Goal: Task Accomplishment & Management: Manage account settings

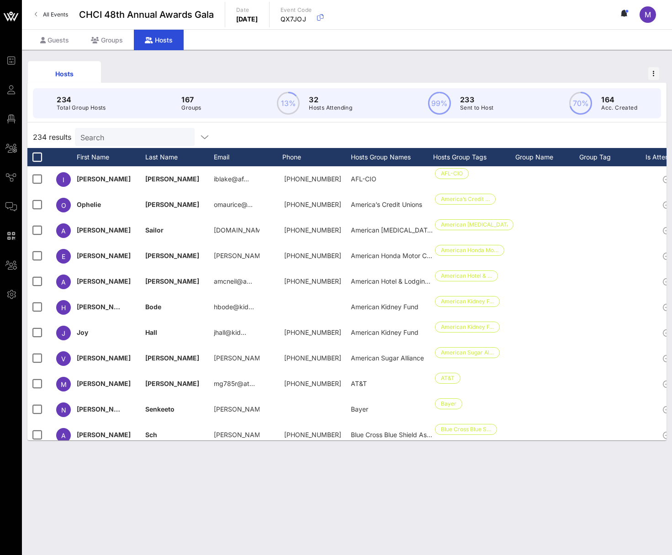
click at [88, 136] on input "Search" at bounding box center [133, 137] width 107 height 12
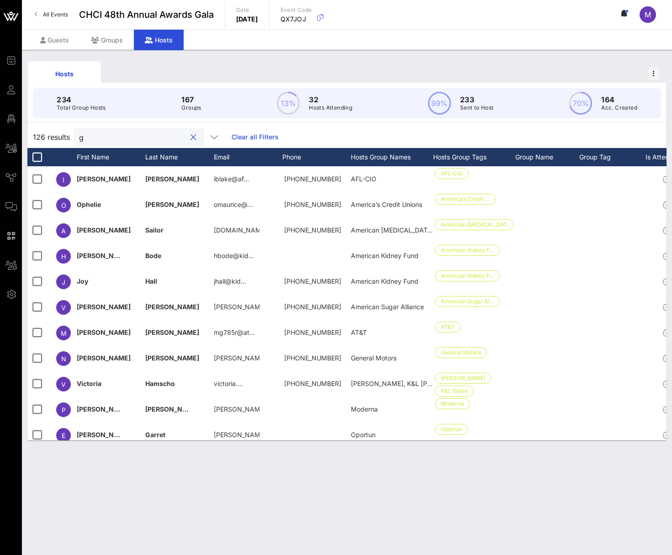
type input "g"
click at [50, 17] on span "All Events" at bounding box center [55, 14] width 25 height 7
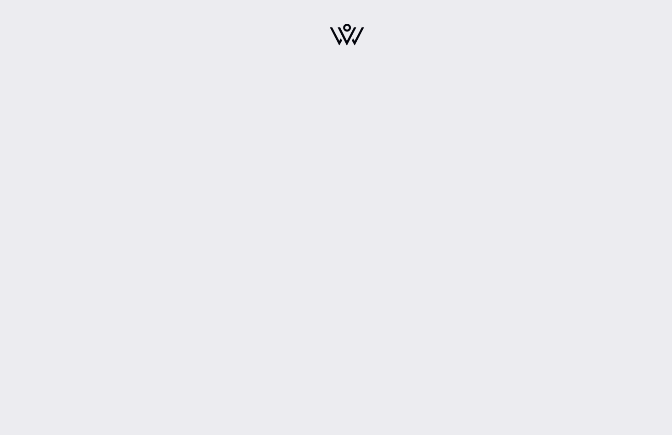
click at [301, 346] on div at bounding box center [347, 217] width 650 height 435
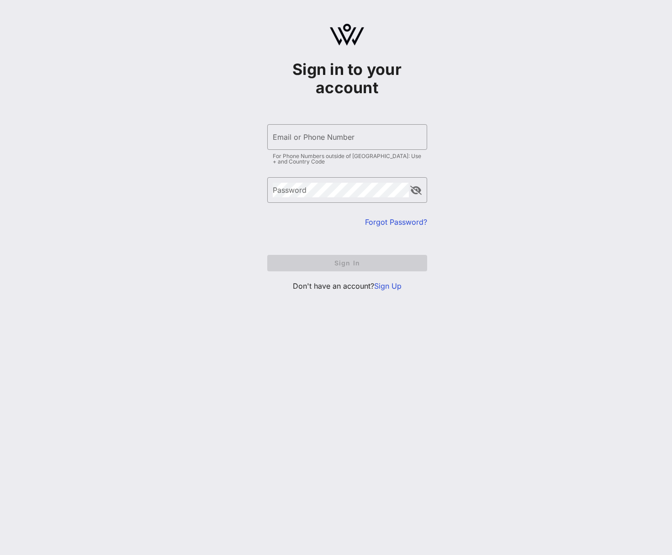
type input "[EMAIL_ADDRESS][DOMAIN_NAME]"
click at [350, 250] on form "​ Email or Phone Number [EMAIL_ADDRESS][DOMAIN_NAME] For Phone Numbers outside …" at bounding box center [347, 197] width 160 height 165
click at [349, 255] on button "Sign In" at bounding box center [347, 263] width 160 height 16
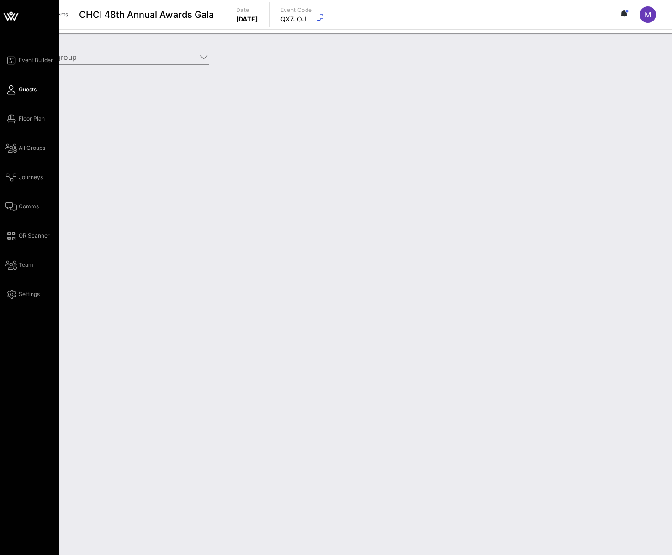
click at [23, 92] on span "Guests" at bounding box center [28, 89] width 18 height 8
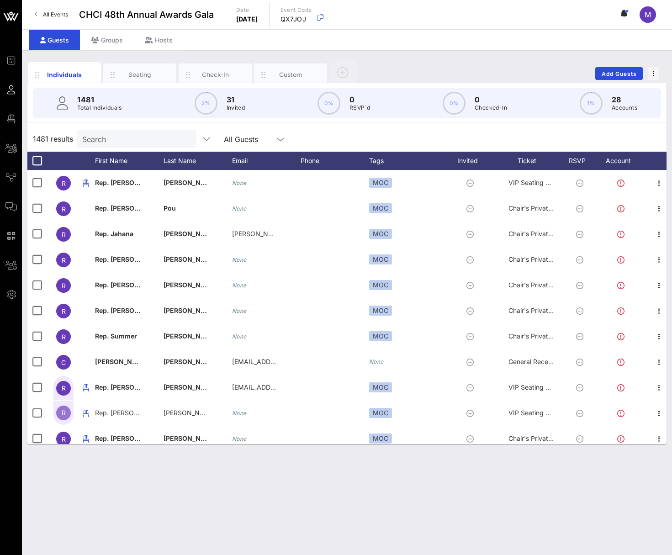
click at [642, 14] on div "M" at bounding box center [648, 14] width 16 height 16
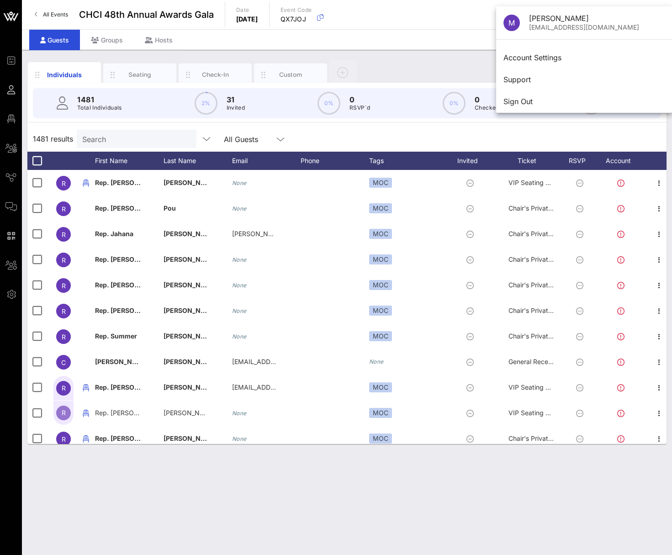
click at [415, 61] on div "Individuals Seating Check-In Custom Add Guests" at bounding box center [346, 73] width 639 height 29
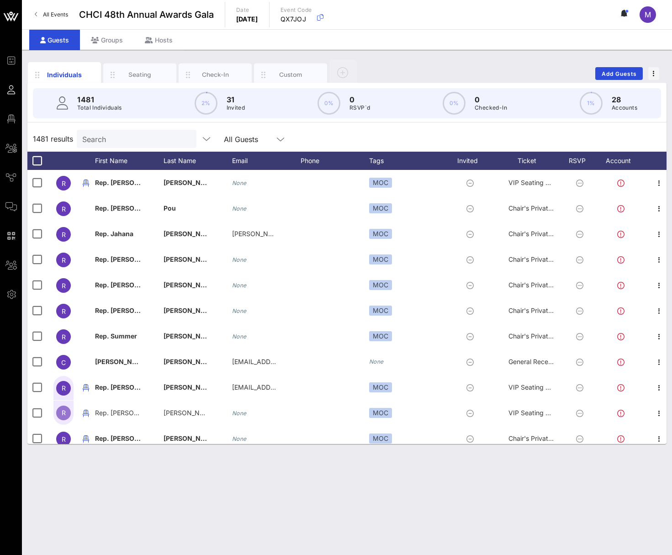
click at [133, 141] on input "Search" at bounding box center [135, 139] width 107 height 12
paste input "QX7JOJ"
type input "QX7JOJ"
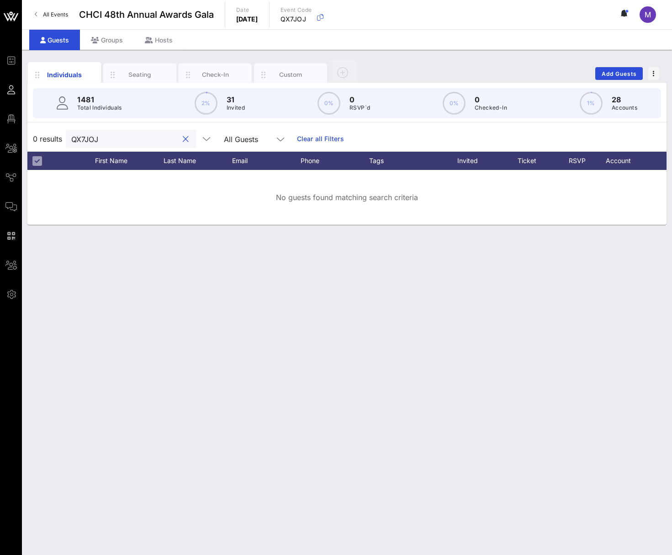
click at [133, 141] on input "QX7JOJ" at bounding box center [124, 139] width 107 height 12
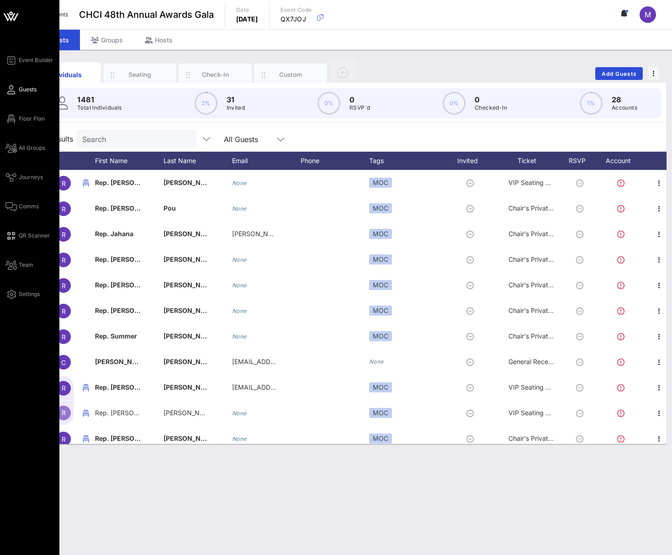
drag, startPoint x: 11, startPoint y: 387, endPoint x: 30, endPoint y: 356, distance: 36.7
click at [12, 387] on div "Event Builder Guests Floor Plan All Groups Journeys Comms QR Scanner Team Setti…" at bounding box center [29, 277] width 59 height 555
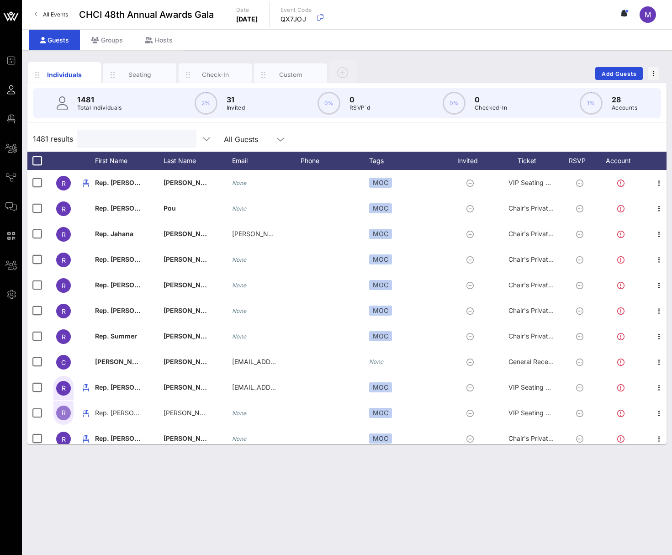
click at [157, 142] on input "text" at bounding box center [135, 139] width 107 height 12
paste input "[EMAIL_ADDRESS][DOMAIN_NAME]"
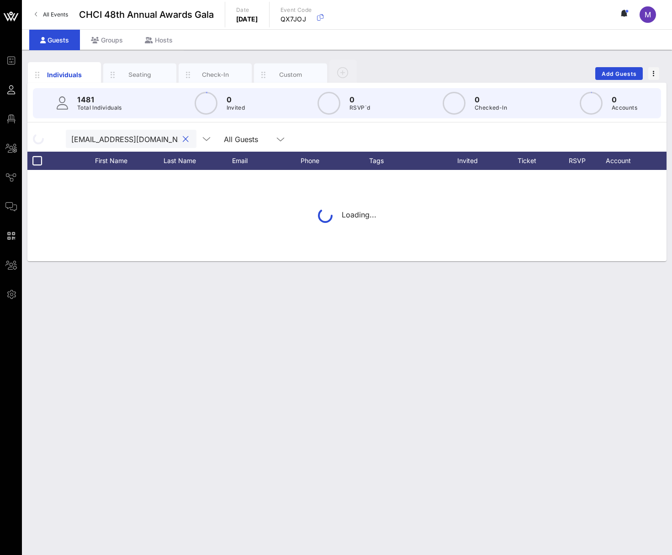
scroll to position [0, 7]
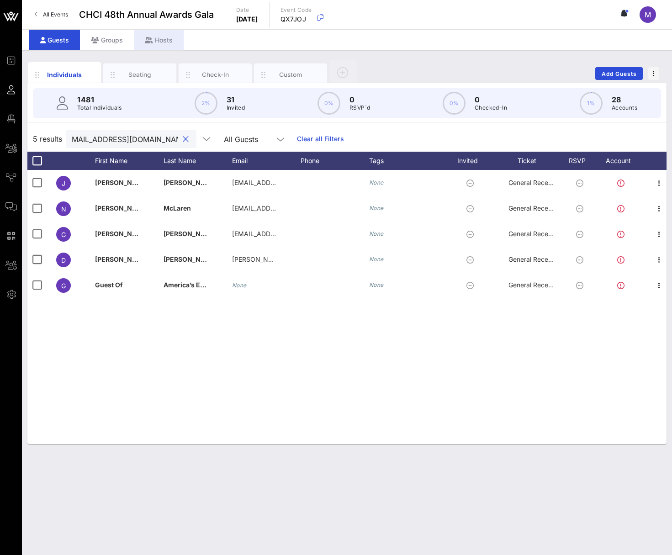
type input "[EMAIL_ADDRESS][DOMAIN_NAME]"
click at [164, 45] on div "Hosts" at bounding box center [159, 40] width 50 height 21
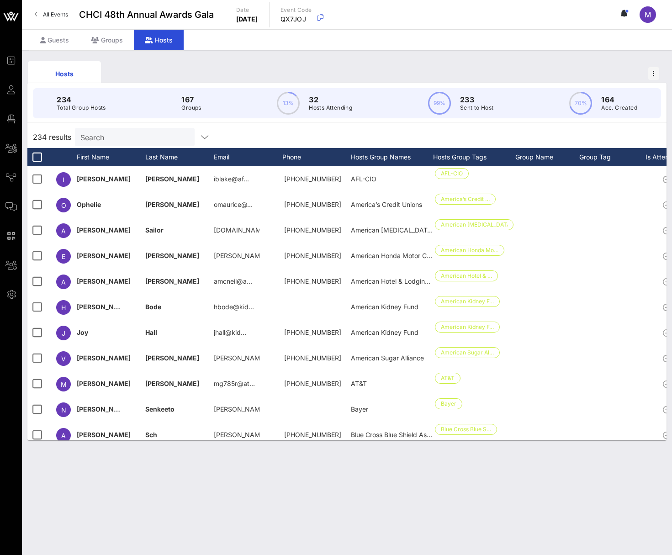
click at [106, 136] on input "Search" at bounding box center [133, 137] width 107 height 12
paste input "[EMAIL_ADDRESS][DOMAIN_NAME]"
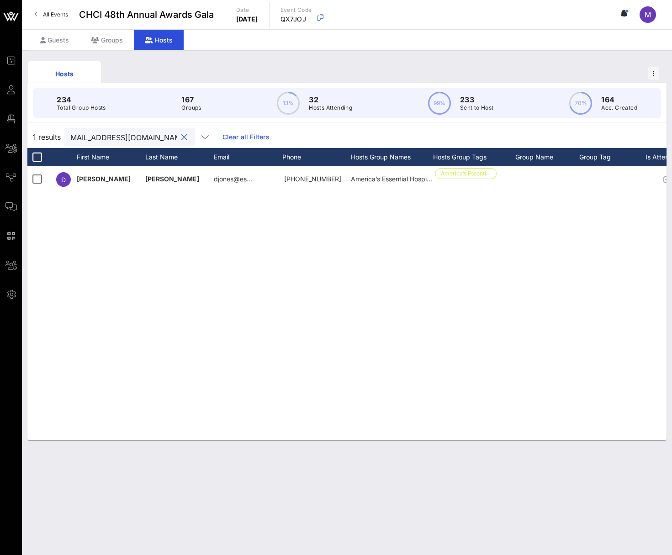
type input "[EMAIL_ADDRESS][DOMAIN_NAME]"
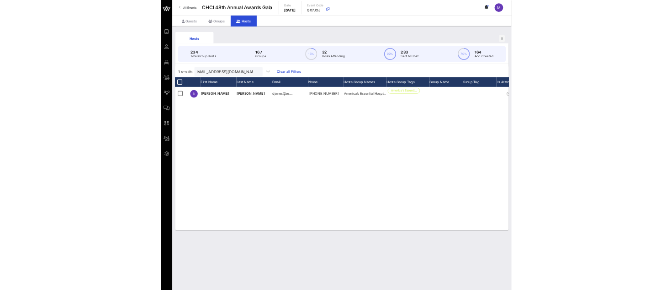
scroll to position [0, 0]
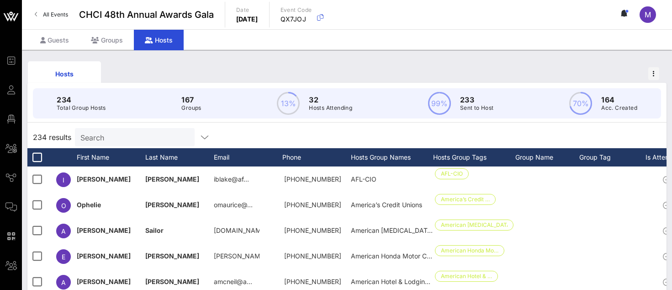
click at [139, 142] on input "Search" at bounding box center [133, 137] width 107 height 12
paste input "[EMAIL_ADDRESS][DOMAIN_NAME]"
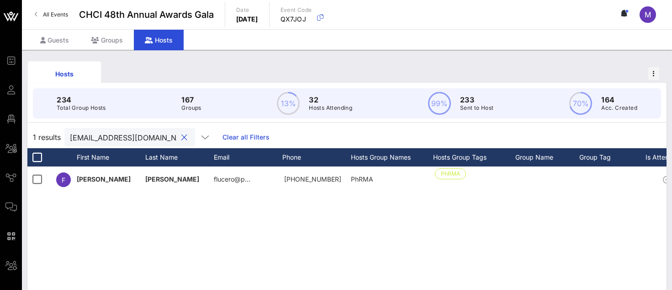
type input "[EMAIL_ADDRESS][DOMAIN_NAME]"
